Goal: Task Accomplishment & Management: Use online tool/utility

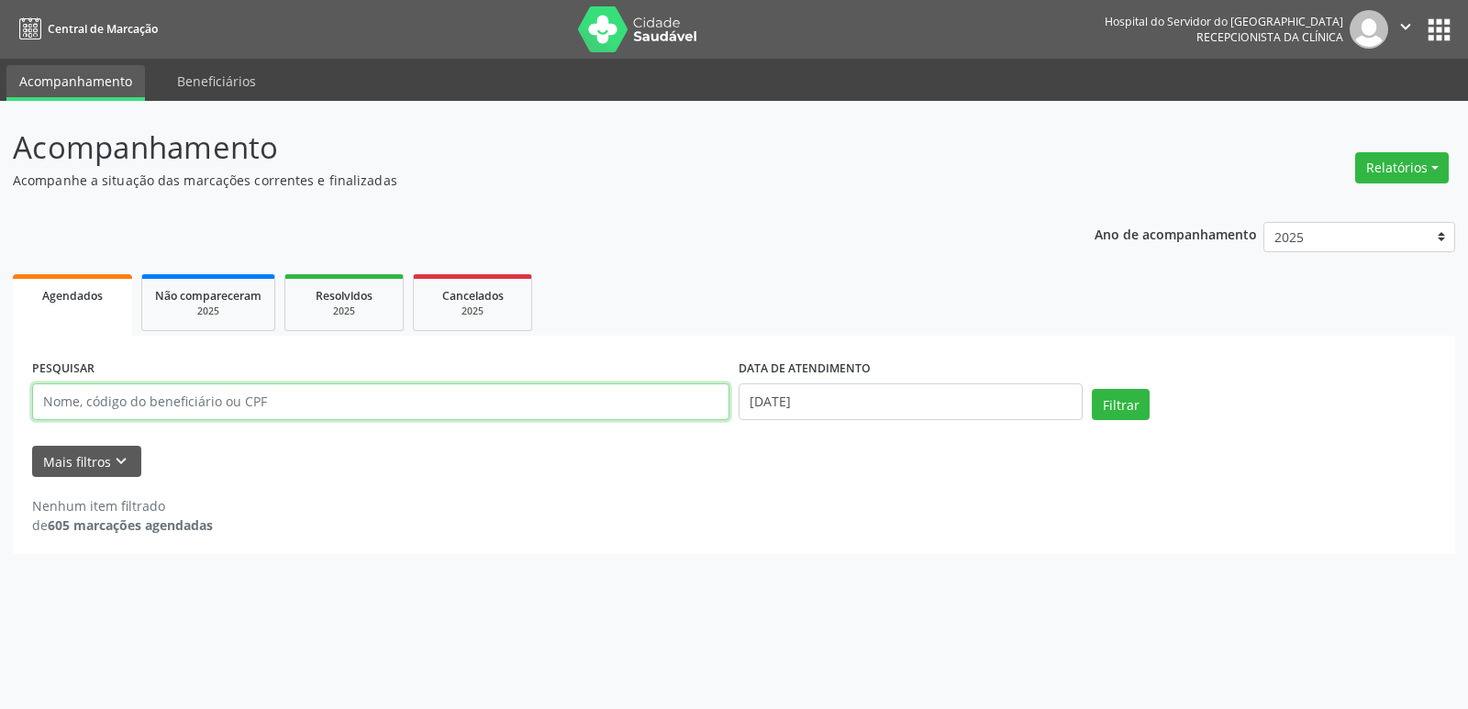
click at [460, 413] on input "text" at bounding box center [380, 401] width 697 height 37
type input "[PERSON_NAME]"
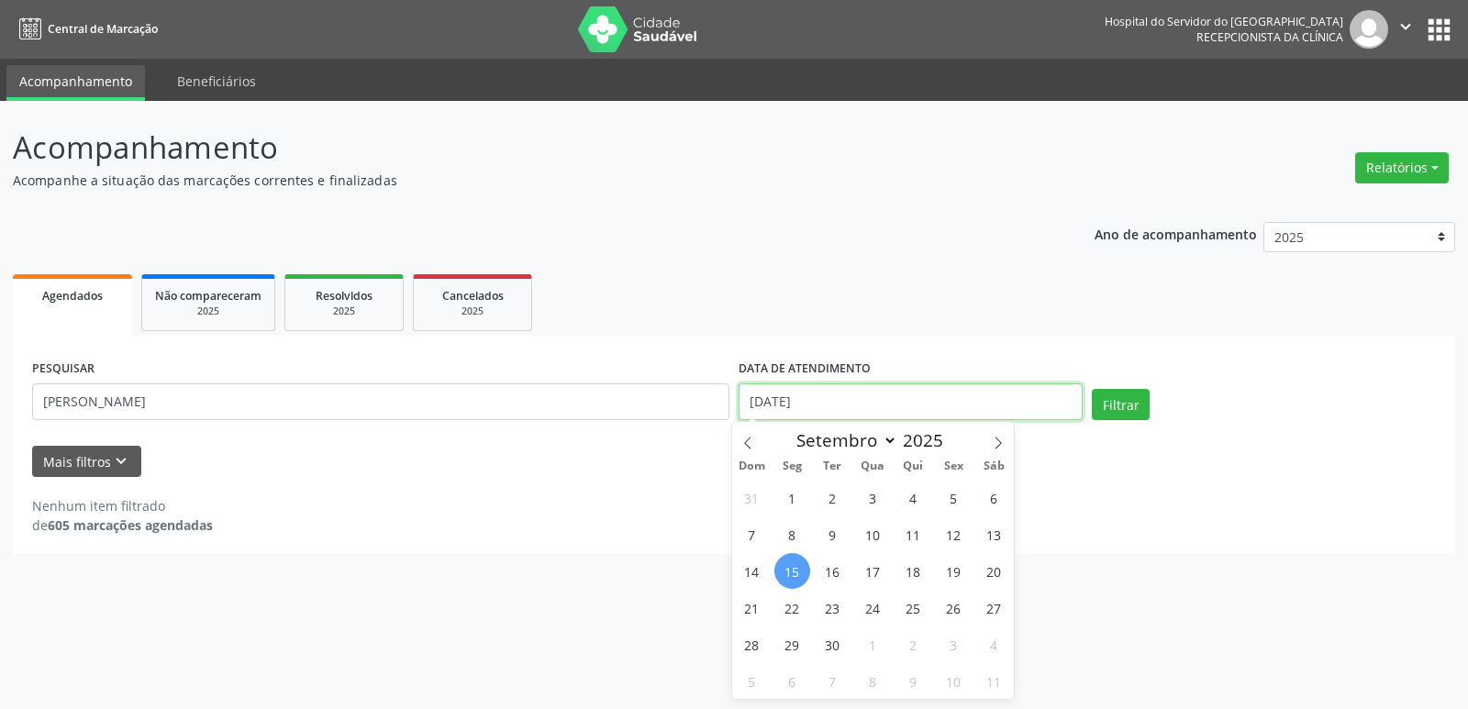
drag, startPoint x: 818, startPoint y: 409, endPoint x: 694, endPoint y: 394, distance: 124.7
click at [694, 394] on div "PESQUISAR [PERSON_NAME] DATA DE ATENDIMENTO [DATE] Filtrar" at bounding box center [734, 394] width 1412 height 78
click at [1109, 404] on button "Filtrar" at bounding box center [1120, 404] width 58 height 31
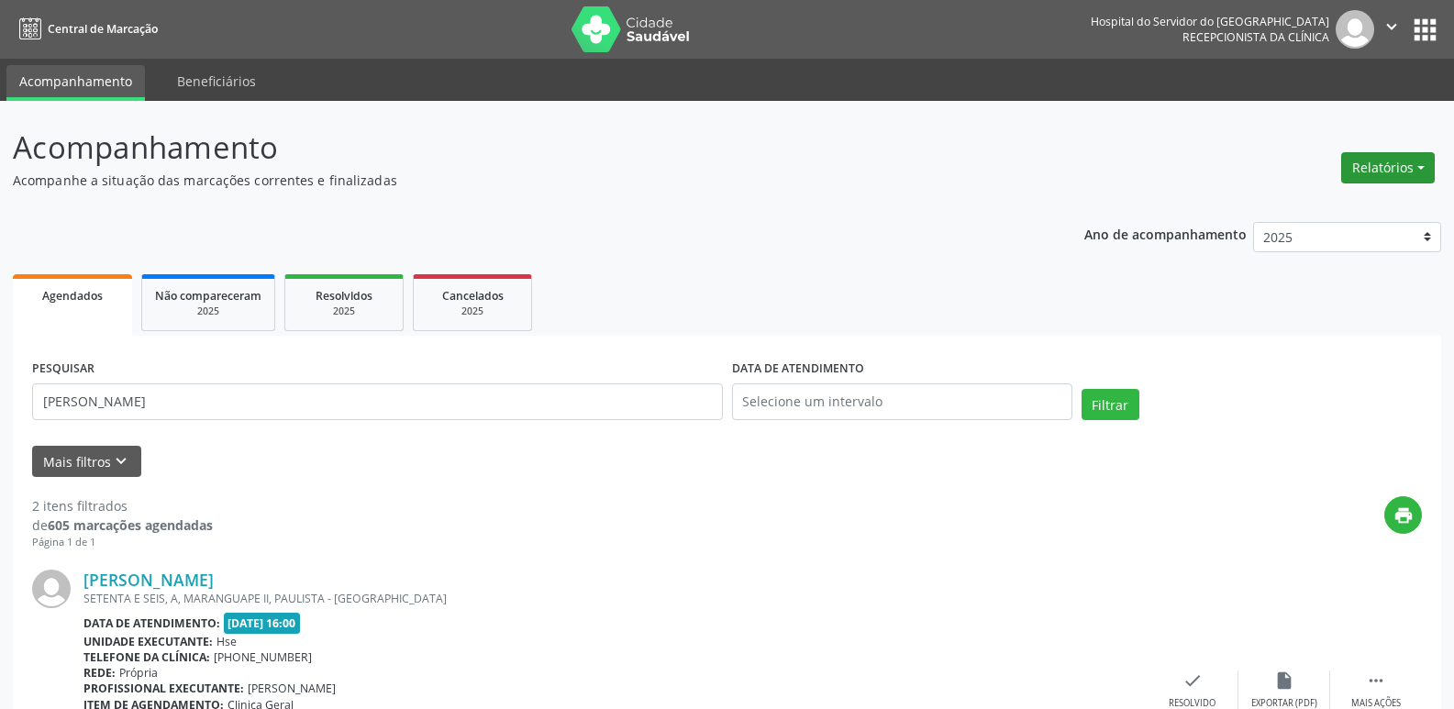
click at [1389, 168] on button "Relatórios" at bounding box center [1388, 167] width 94 height 31
click at [1302, 211] on link "Agendamentos" at bounding box center [1336, 207] width 197 height 26
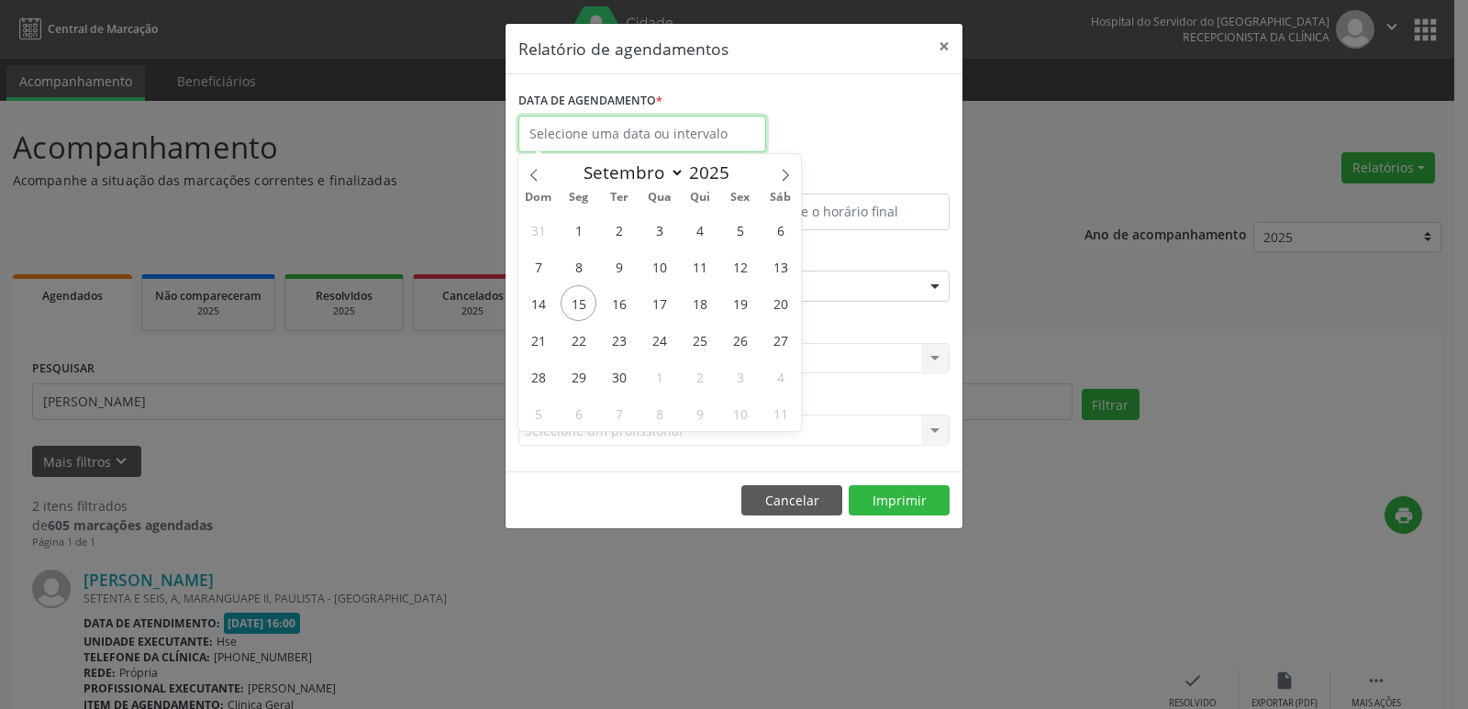
click at [638, 121] on input "text" at bounding box center [642, 134] width 248 height 37
click at [585, 302] on span "15" at bounding box center [578, 303] width 36 height 36
type input "[DATE]"
click at [585, 302] on span "15" at bounding box center [578, 303] width 36 height 36
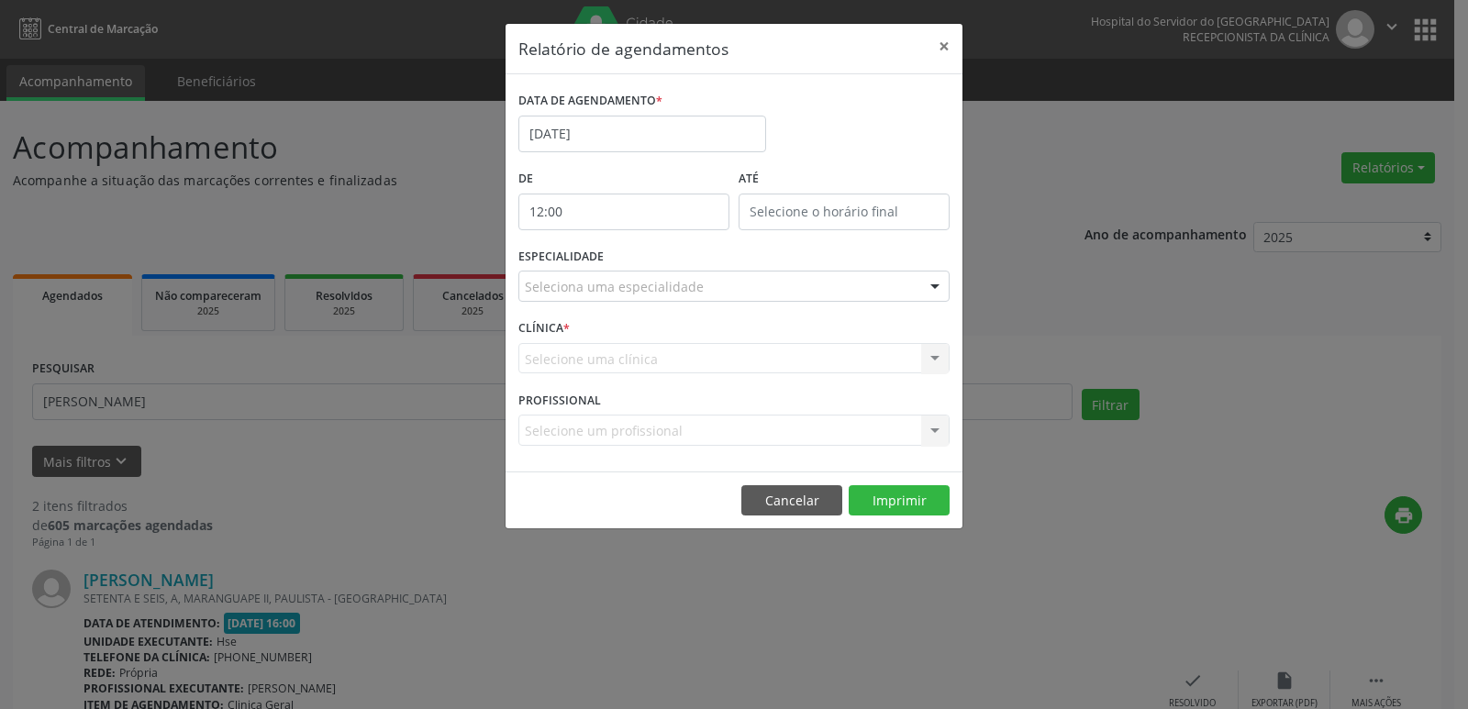
click at [619, 208] on input "12:00" at bounding box center [623, 212] width 211 height 37
click at [650, 265] on span at bounding box center [650, 260] width 13 height 18
type input "11:00"
type input "11"
click at [650, 264] on span at bounding box center [650, 260] width 13 height 18
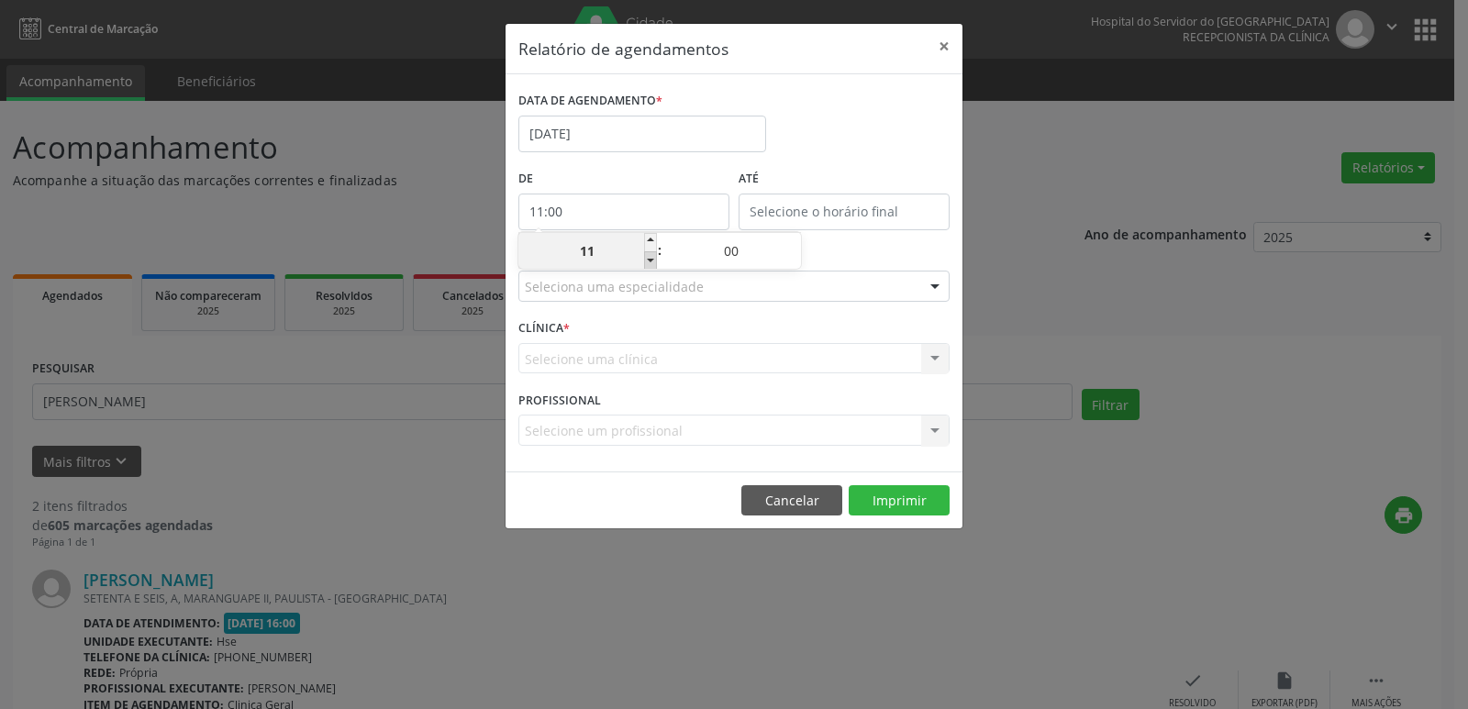
type input "10:00"
type input "10"
click at [650, 264] on span at bounding box center [650, 260] width 13 height 18
type input "09:00"
type input "09"
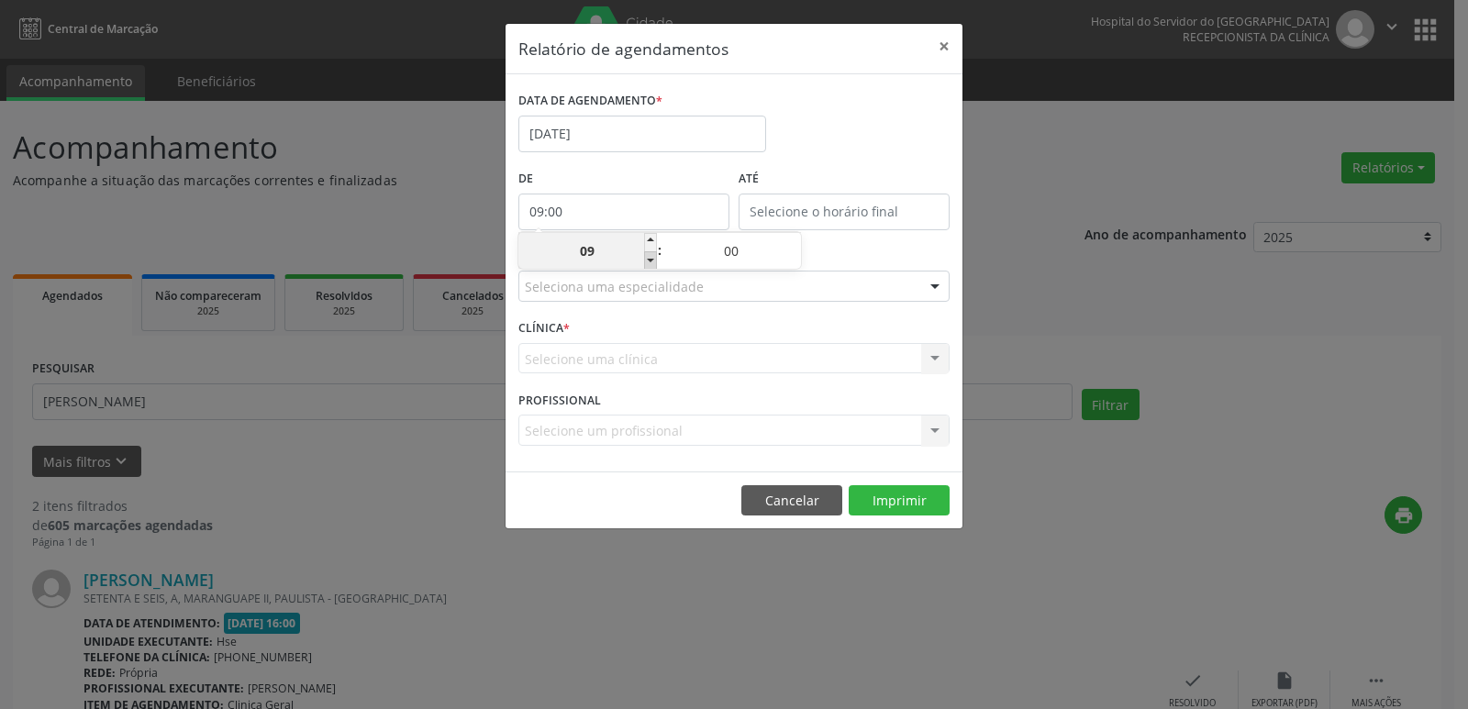
click at [650, 264] on span at bounding box center [650, 260] width 13 height 18
type input "08:00"
type input "08"
click at [650, 264] on span at bounding box center [650, 260] width 13 height 18
type input "07:00"
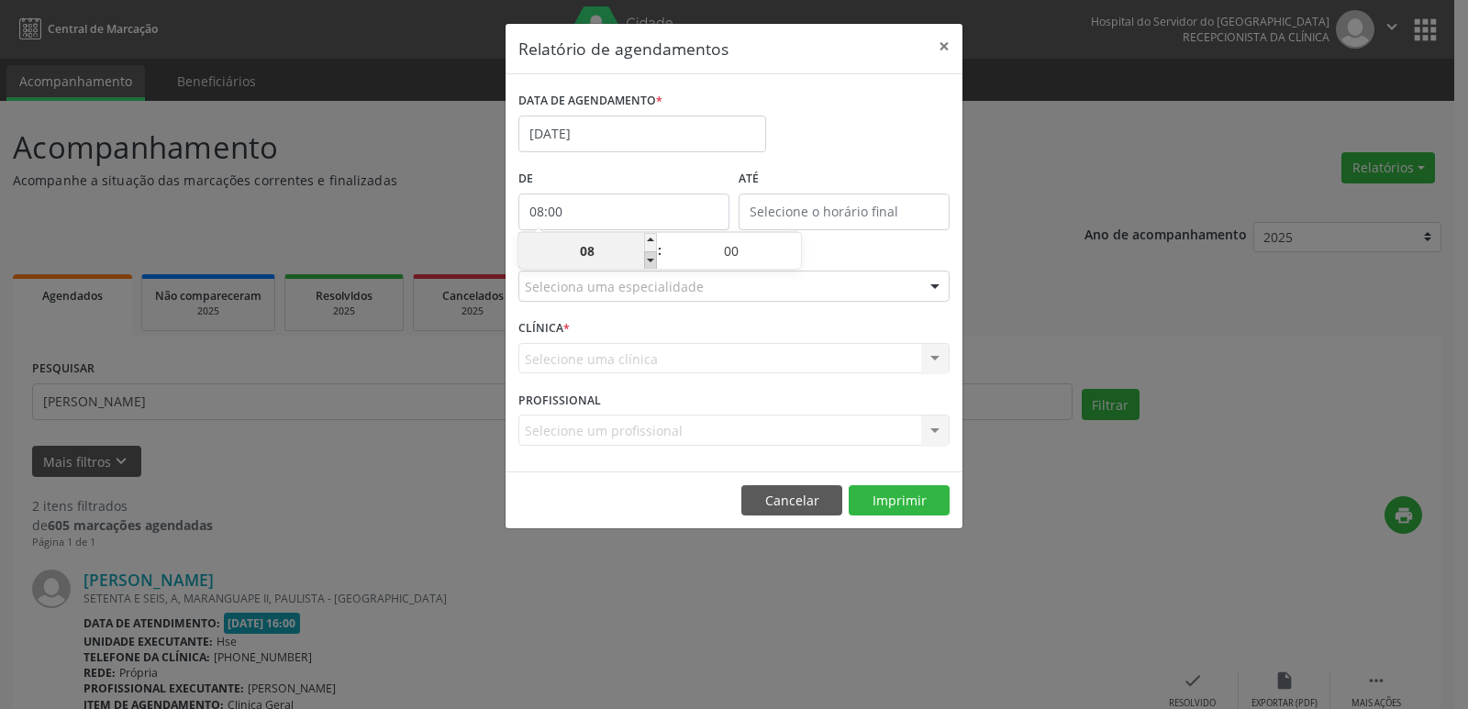
type input "07"
click at [876, 217] on input "12:00" at bounding box center [843, 212] width 211 height 37
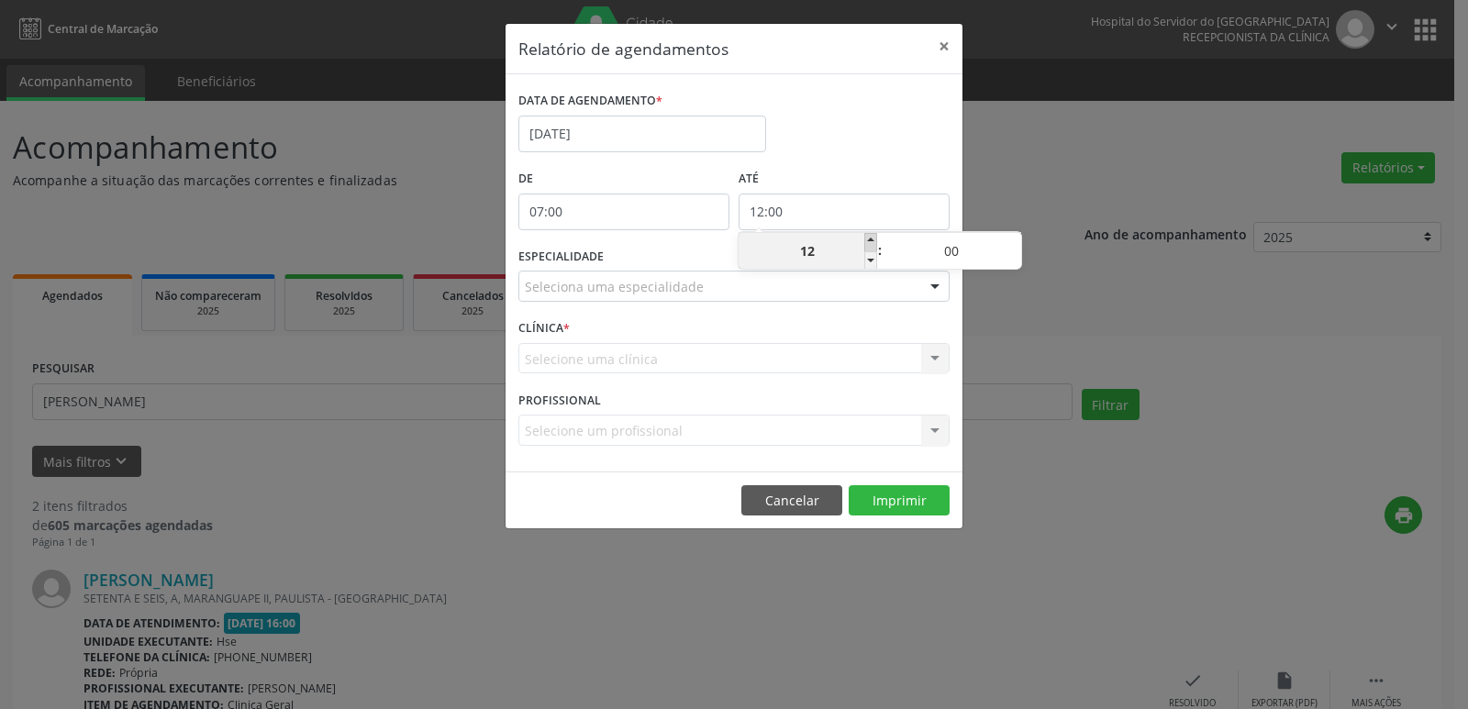
click at [872, 245] on span at bounding box center [870, 242] width 13 height 18
type input "13:00"
type input "13"
click at [872, 245] on span at bounding box center [870, 242] width 13 height 18
type input "14:00"
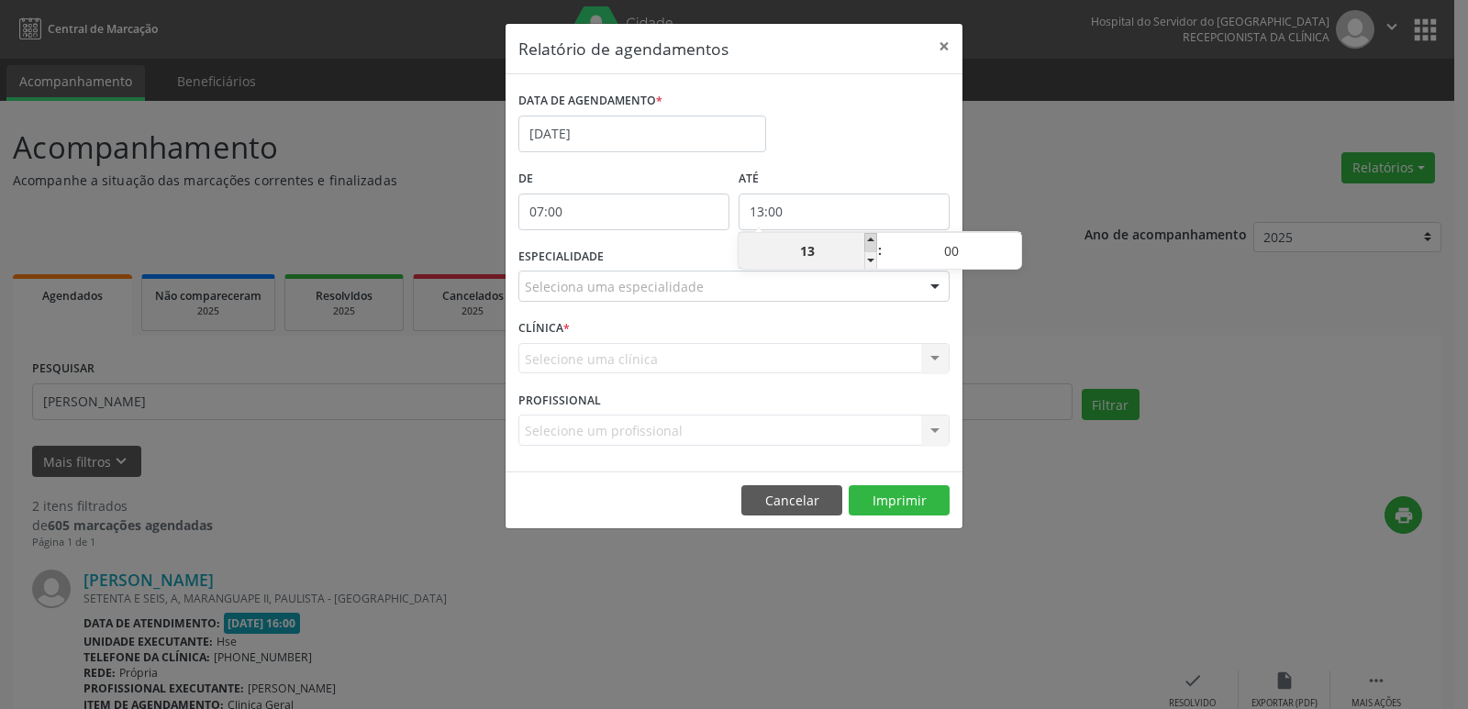
type input "14"
click at [872, 245] on span at bounding box center [870, 242] width 13 height 18
type input "15:00"
type input "15"
click at [872, 245] on span at bounding box center [870, 242] width 13 height 18
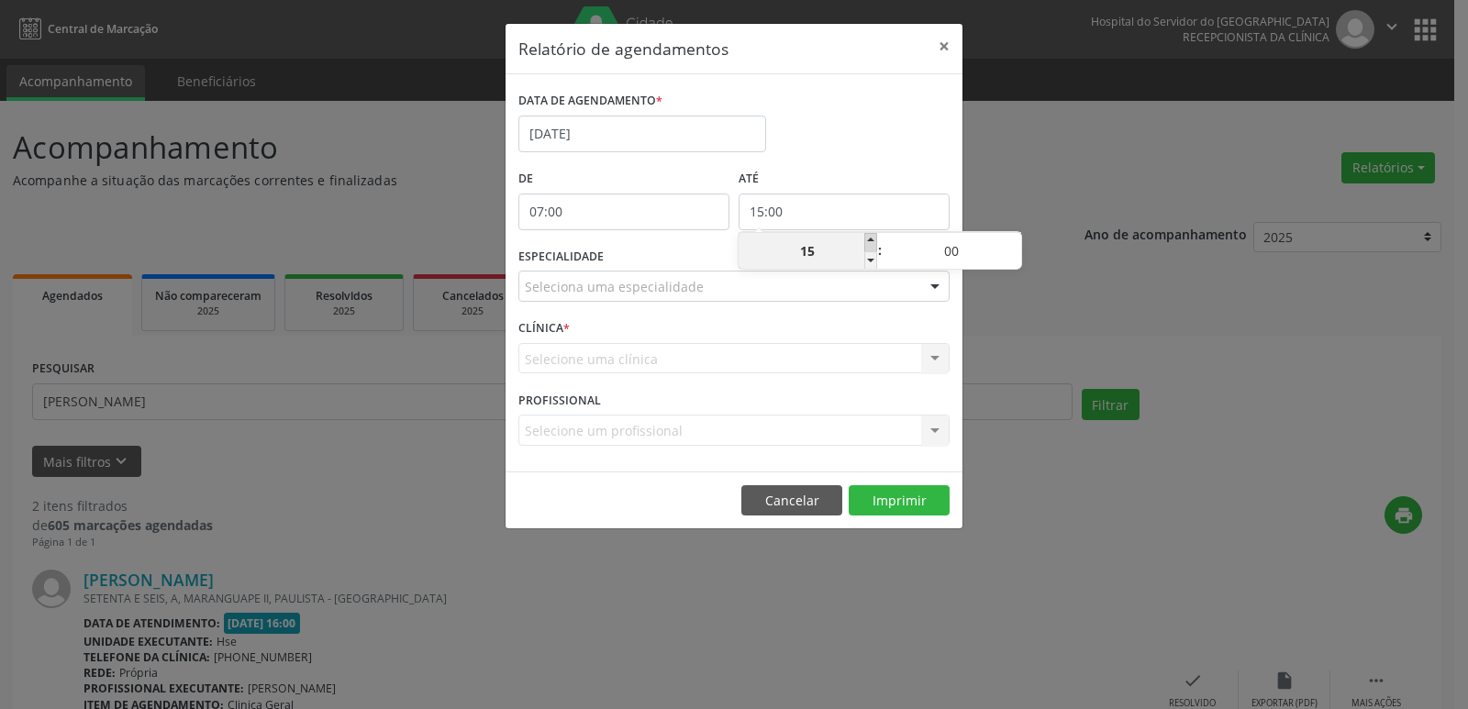
type input "16:00"
type input "16"
click at [872, 245] on span at bounding box center [870, 242] width 13 height 18
type input "17:00"
type input "17"
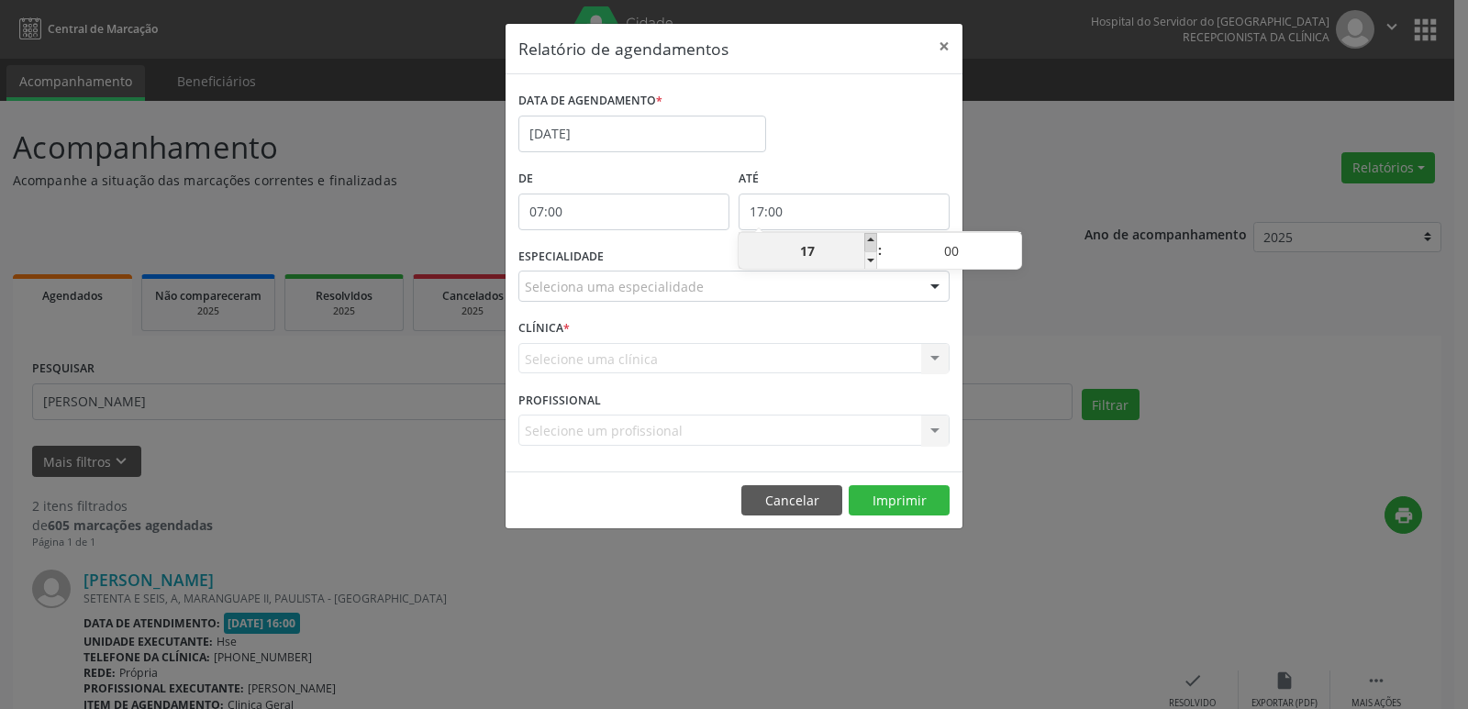
click at [872, 245] on span at bounding box center [870, 242] width 13 height 18
type input "18:00"
type input "18"
click at [872, 245] on span at bounding box center [870, 242] width 13 height 18
type input "19:00"
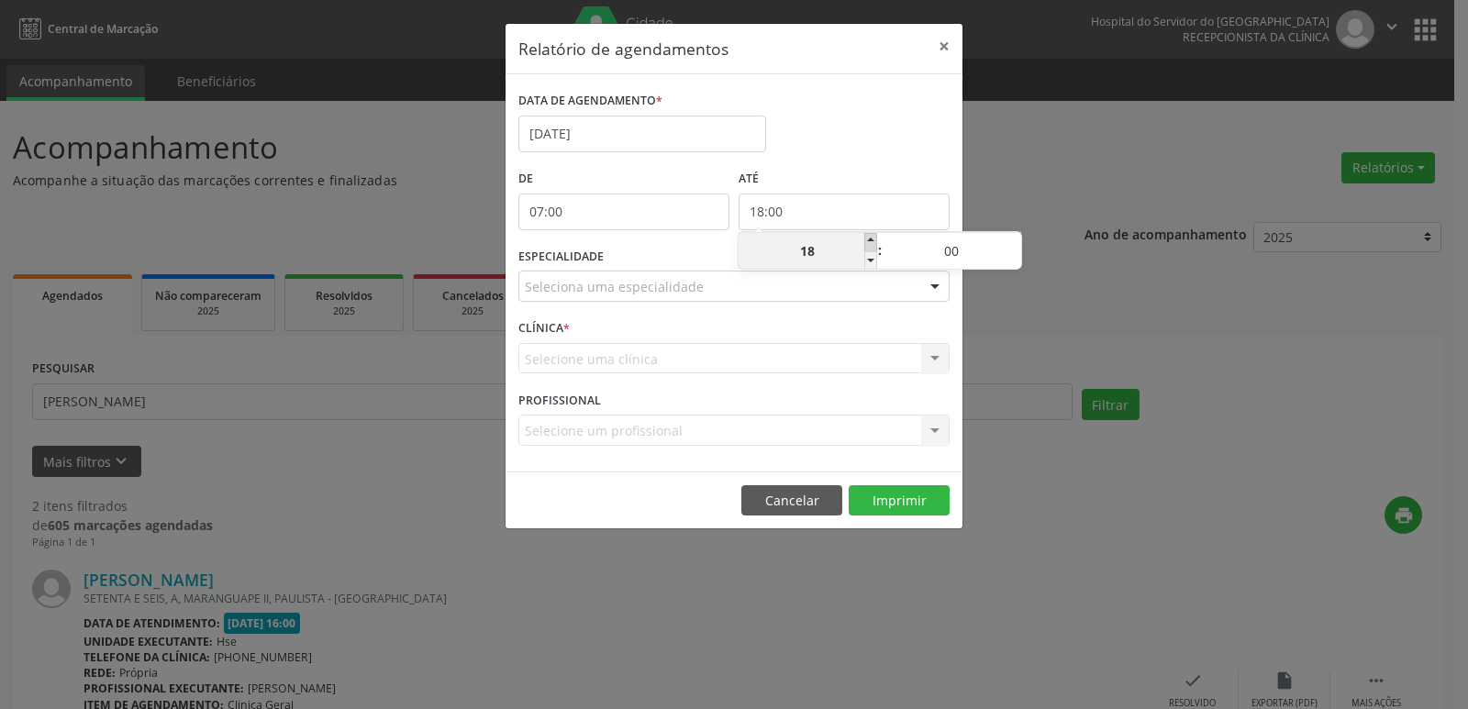
type input "19"
click at [872, 245] on span at bounding box center [870, 242] width 13 height 18
type input "20:00"
type input "20"
click at [872, 245] on span at bounding box center [870, 242] width 13 height 18
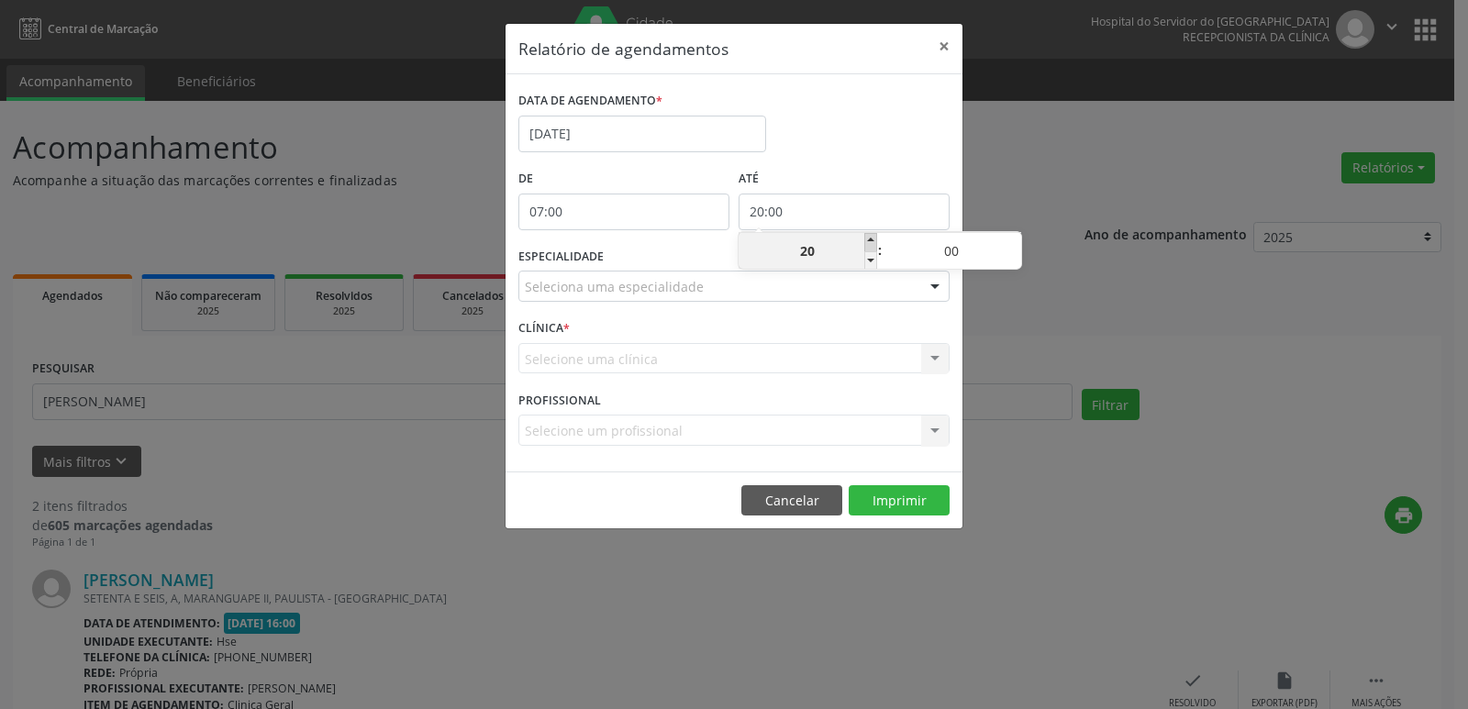
type input "21:00"
type input "21"
click at [934, 284] on div at bounding box center [935, 286] width 28 height 31
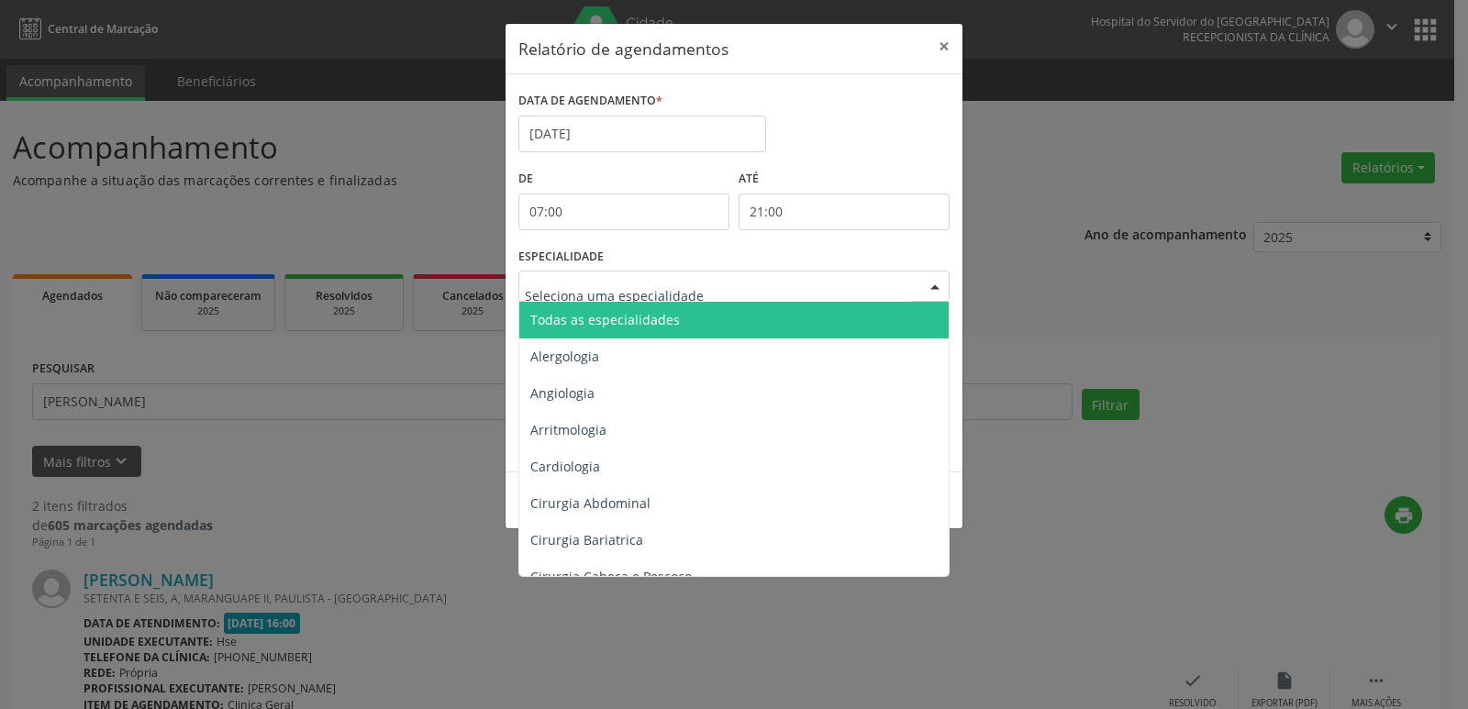
click at [844, 320] on span "Todas as especialidades" at bounding box center [735, 320] width 432 height 37
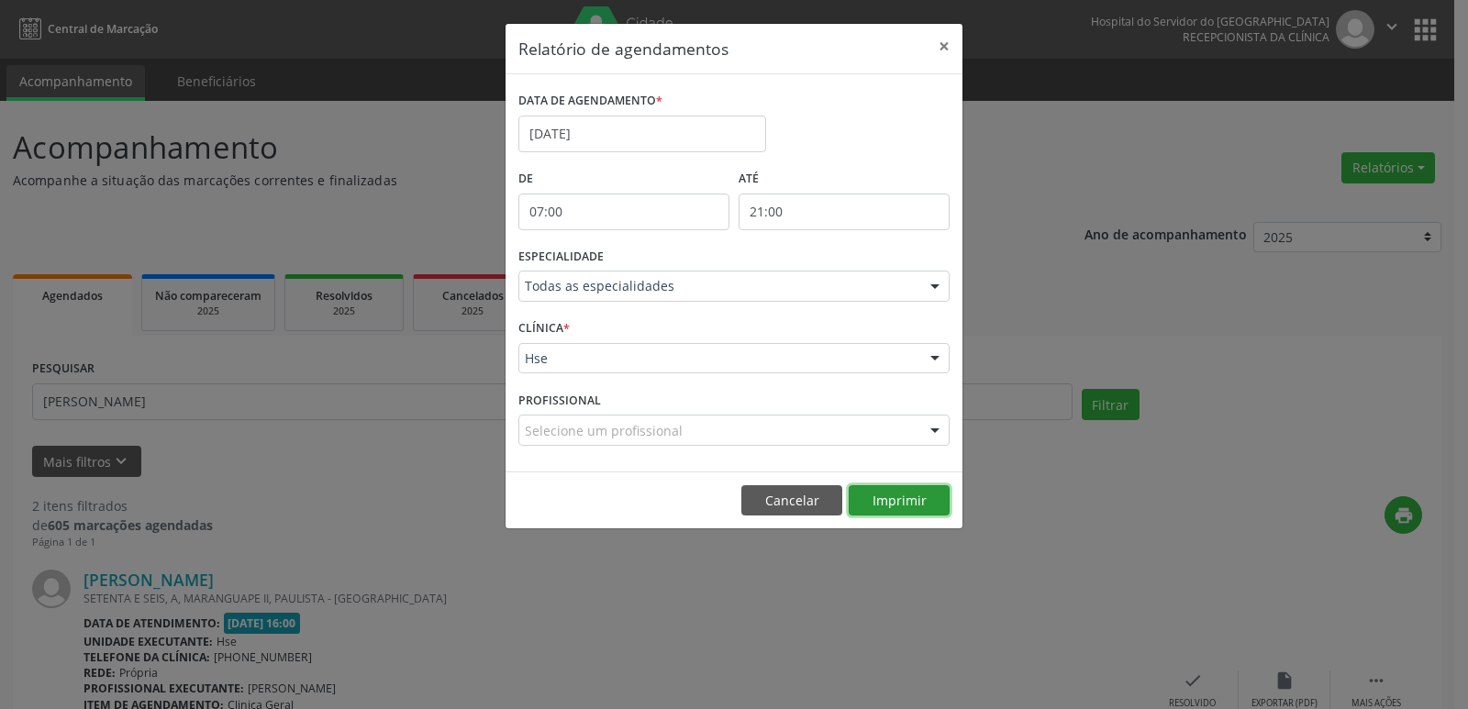
click at [887, 495] on button "Imprimir" at bounding box center [898, 500] width 101 height 31
click at [919, 501] on button "Imprimir" at bounding box center [898, 500] width 101 height 31
